Goal: Task Accomplishment & Management: Complete application form

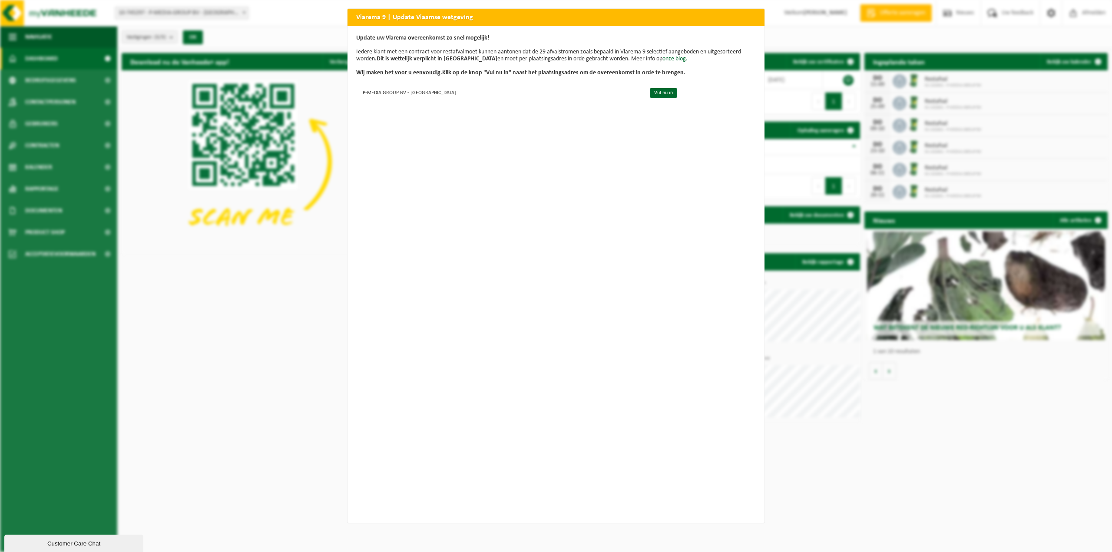
click at [945, 378] on div "Vlarema 9 | Update Vlaamse wetgeving Update uw Vlarema overeenkomst zo snel mog…" at bounding box center [556, 276] width 1112 height 552
click at [900, 15] on div "Vlarema 9 | Update Vlaamse wetgeving Update uw Vlarema overeenkomst zo snel mog…" at bounding box center [556, 276] width 1112 height 552
drag, startPoint x: 418, startPoint y: 40, endPoint x: 474, endPoint y: 42, distance: 56.5
click at [474, 42] on p "Update uw Vlarema overeenkomst zo snel mogelijk! Iedere klant met een contract …" at bounding box center [556, 56] width 400 height 42
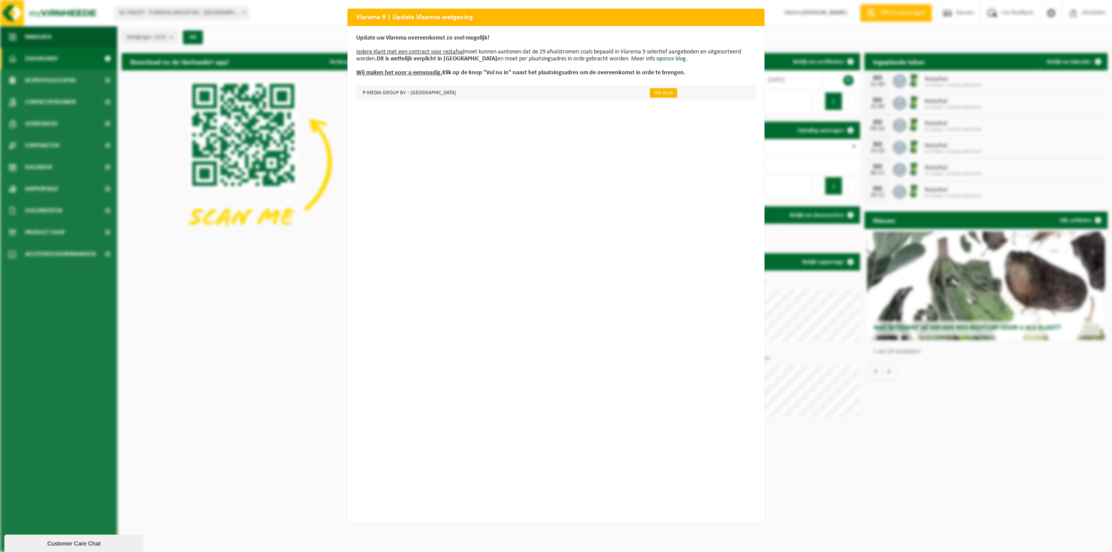
click at [650, 90] on link "Vul nu in" at bounding box center [663, 93] width 27 height 10
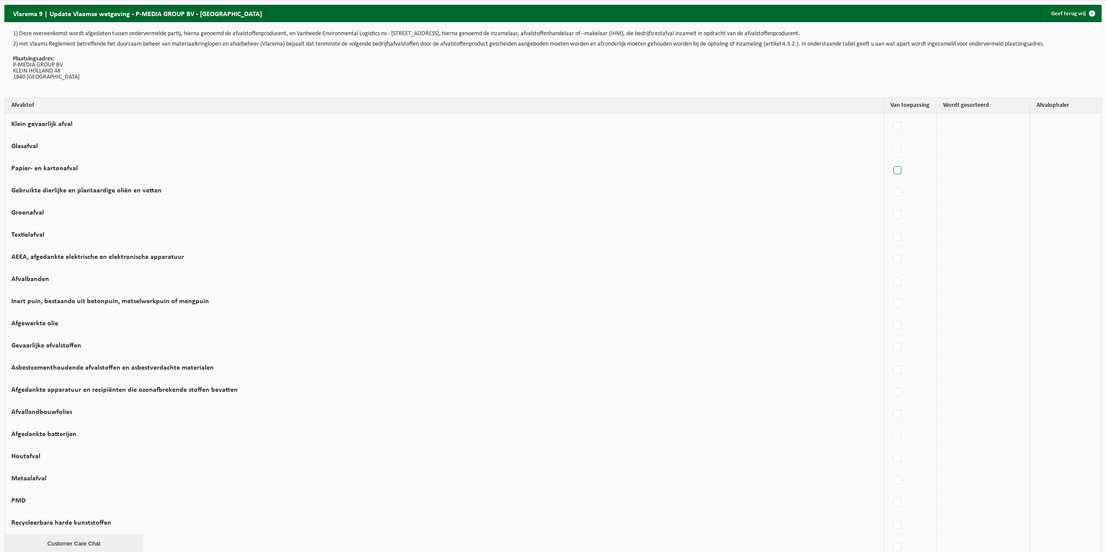
click at [898, 169] on label at bounding box center [898, 170] width 12 height 13
click at [890, 160] on input "Papier- en kartonafval" at bounding box center [890, 159] width 0 height 0
checkbox input "true"
click at [803, 148] on label at bounding box center [807, 148] width 12 height 13
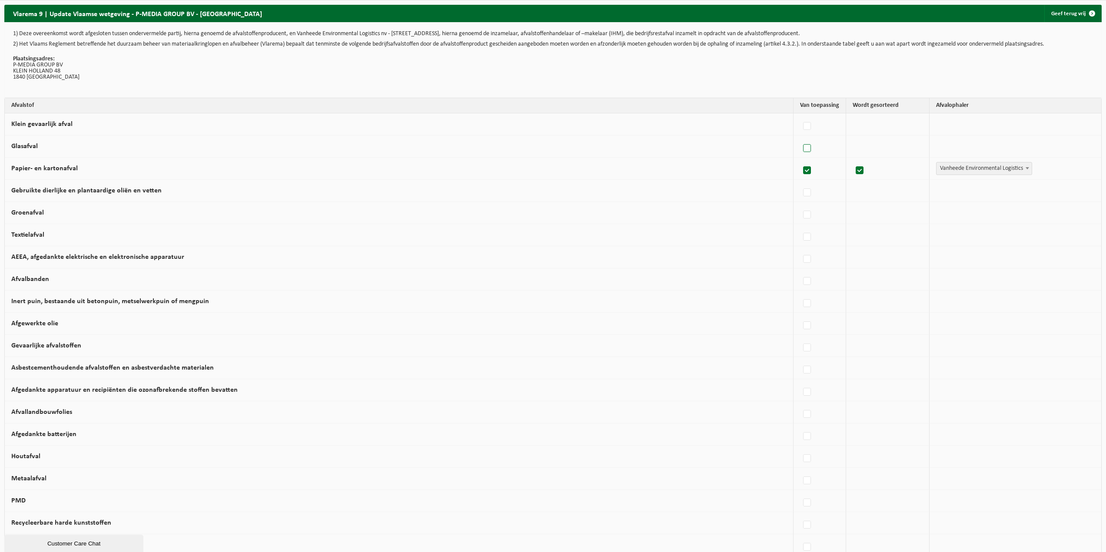
click at [800, 138] on input "Glasafval" at bounding box center [799, 137] width 0 height 0
checkbox input "true"
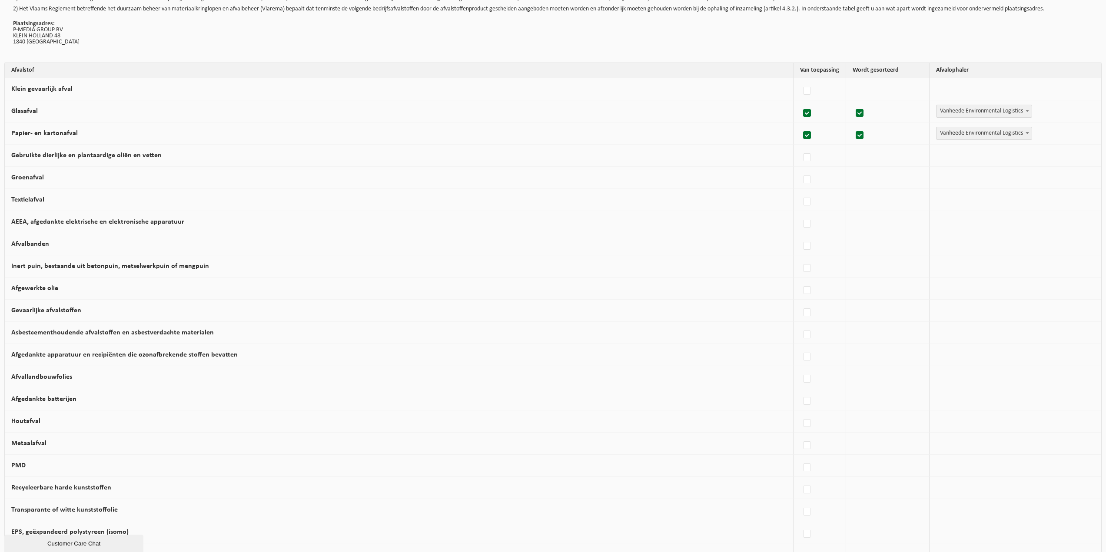
scroll to position [87, 0]
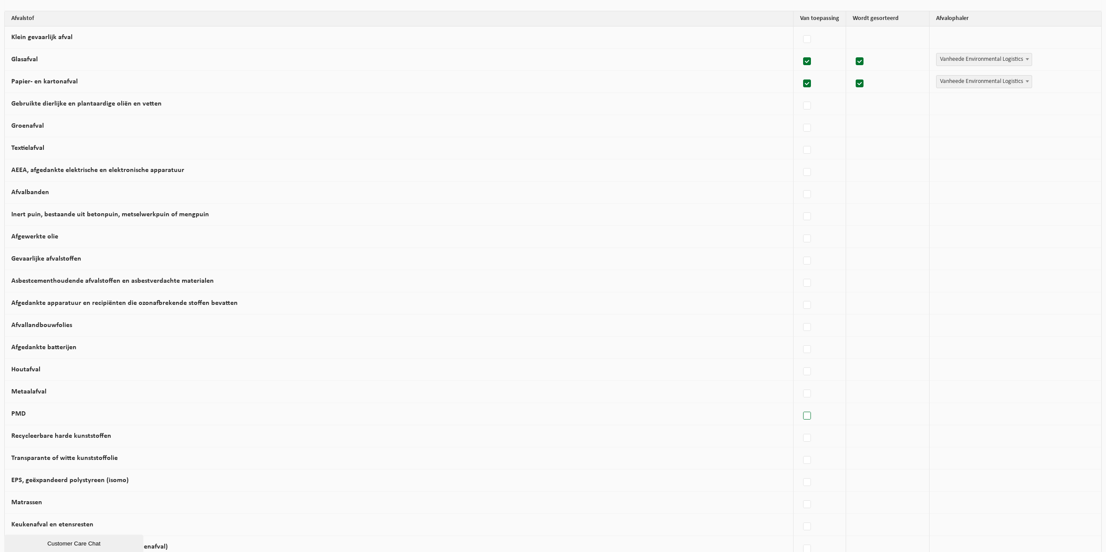
click at [801, 416] on label at bounding box center [807, 416] width 12 height 13
click at [799, 405] on input "PMD" at bounding box center [799, 405] width 0 height 0
checkbox input "true"
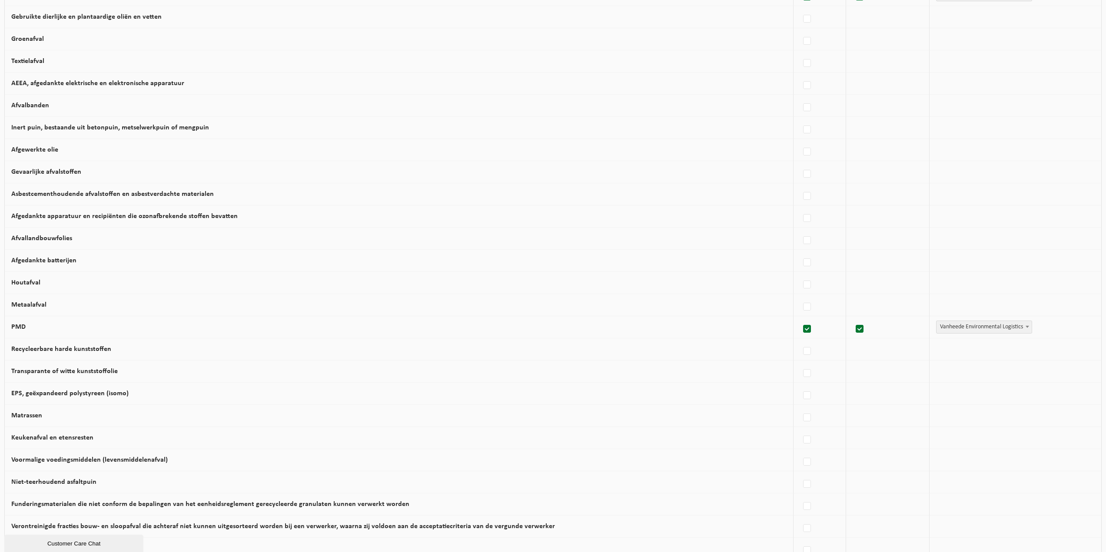
scroll to position [217, 0]
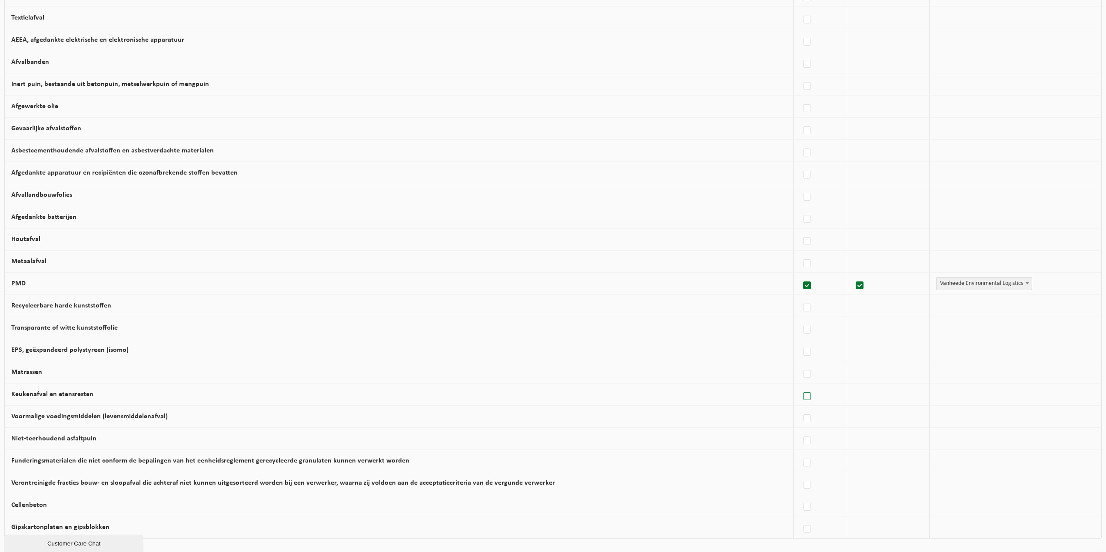
click at [803, 395] on label at bounding box center [807, 396] width 12 height 13
click at [800, 386] on input "Keukenafval en etensresten" at bounding box center [799, 385] width 0 height 0
checkbox input "true"
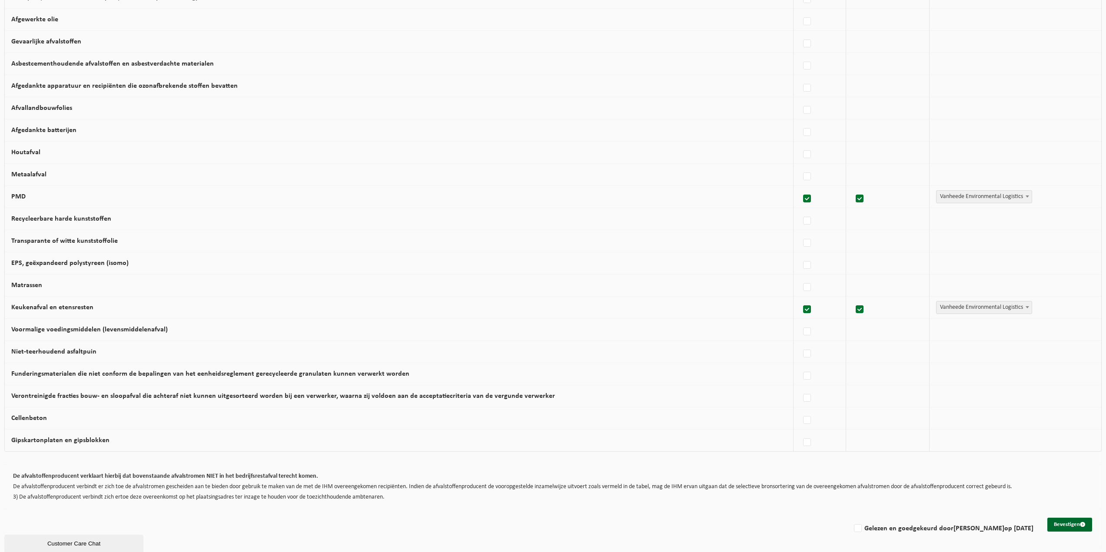
scroll to position [305, 0]
click at [1074, 522] on button "Bevestigen" at bounding box center [1069, 524] width 45 height 14
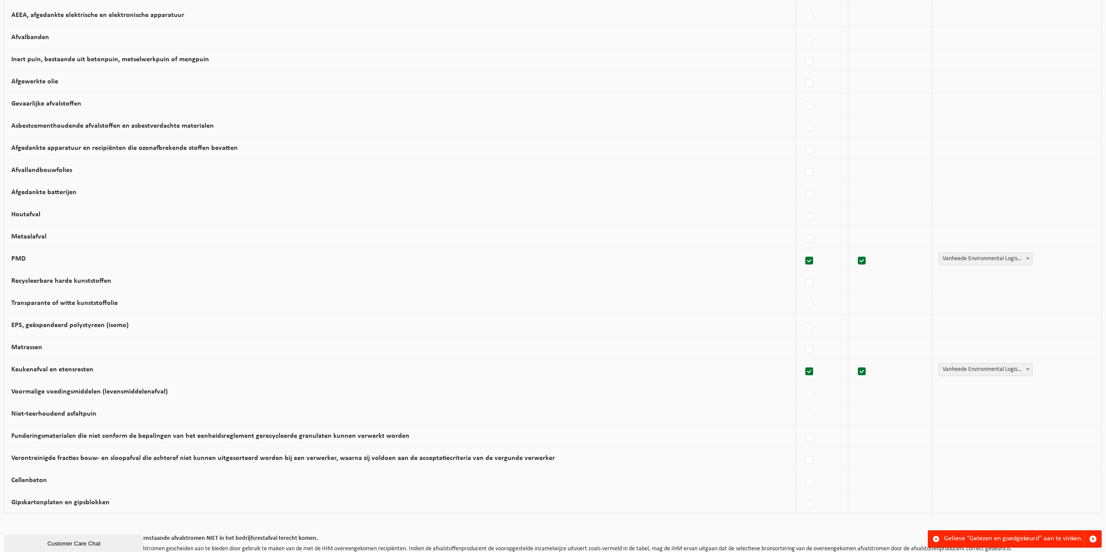
scroll to position [305, 0]
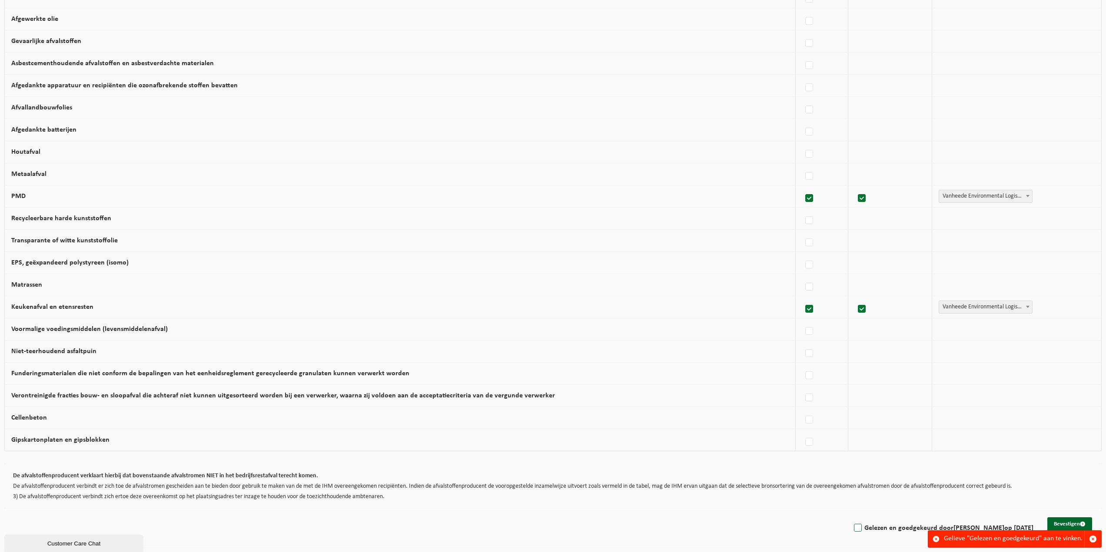
click at [853, 528] on label "Gelezen en goedgekeurd door KEVIN ROOSENS op 08/09/25" at bounding box center [942, 528] width 181 height 13
click at [851, 517] on input "Gelezen en goedgekeurd door KEVIN ROOSENS op 08/09/25" at bounding box center [850, 517] width 0 height 0
checkbox input "true"
click at [1073, 523] on button "Bevestigen" at bounding box center [1069, 524] width 45 height 14
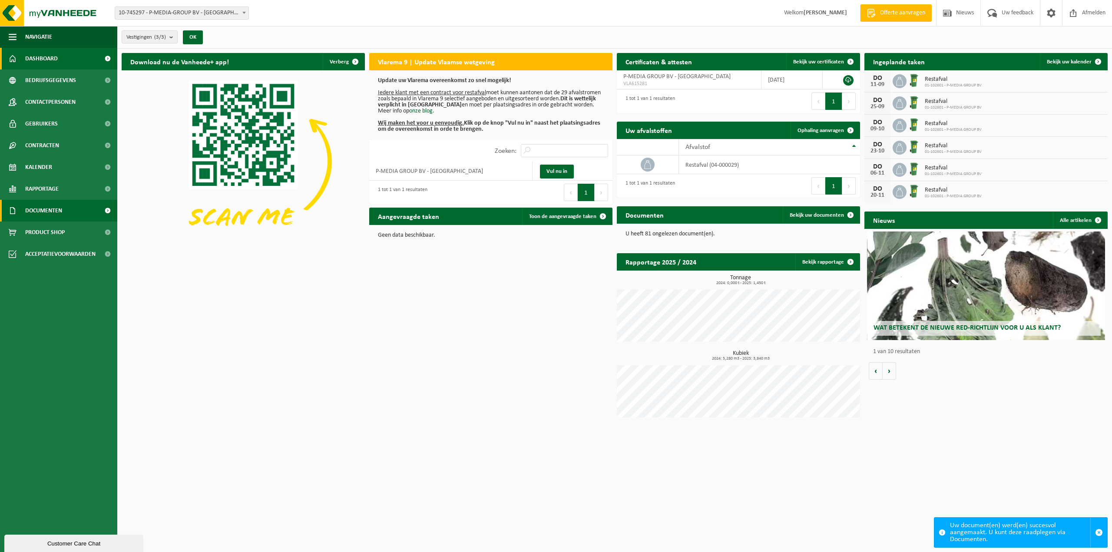
click at [47, 209] on span "Documenten" at bounding box center [43, 211] width 37 height 22
click at [40, 233] on span "Facturen" at bounding box center [38, 232] width 23 height 17
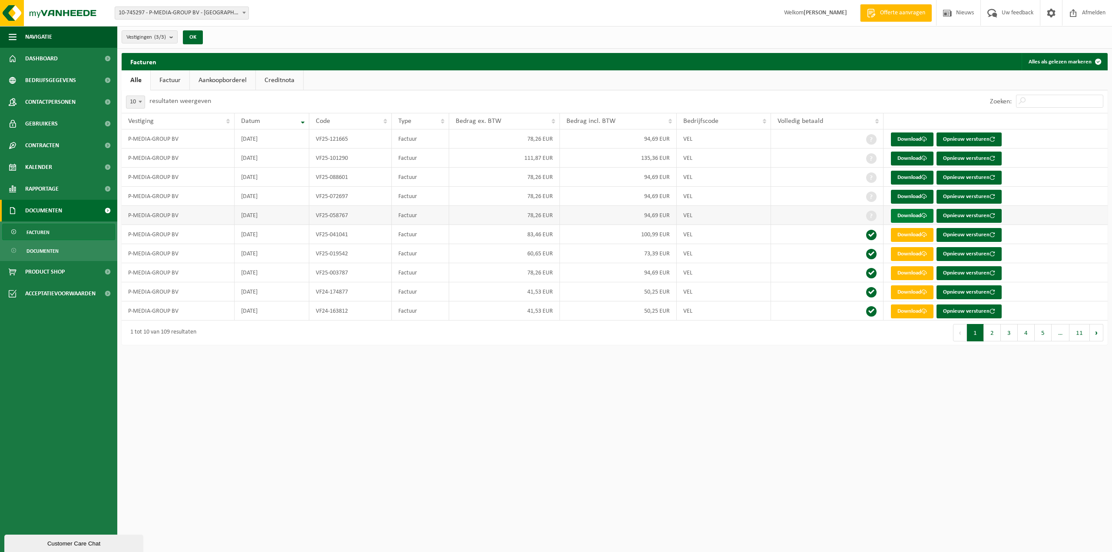
click at [912, 212] on link "Download" at bounding box center [912, 216] width 43 height 14
click at [903, 194] on link "Download" at bounding box center [912, 197] width 43 height 14
click at [905, 176] on link "Download" at bounding box center [912, 178] width 43 height 14
click at [908, 158] on link "Download" at bounding box center [912, 159] width 43 height 14
click at [910, 141] on link "Download" at bounding box center [912, 140] width 43 height 14
